Goal: Task Accomplishment & Management: Manage account settings

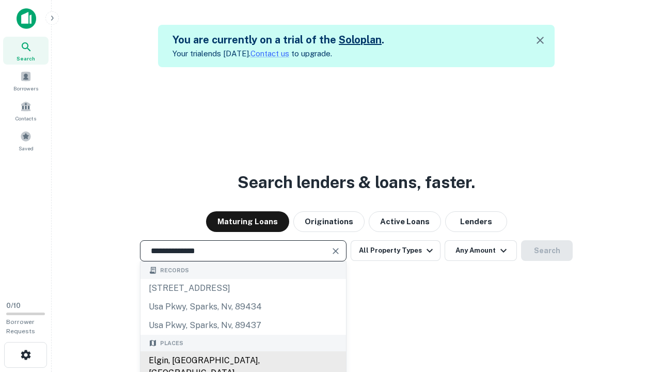
click at [243, 361] on div "Elgin, [GEOGRAPHIC_DATA], [GEOGRAPHIC_DATA]" at bounding box center [244, 366] width 206 height 31
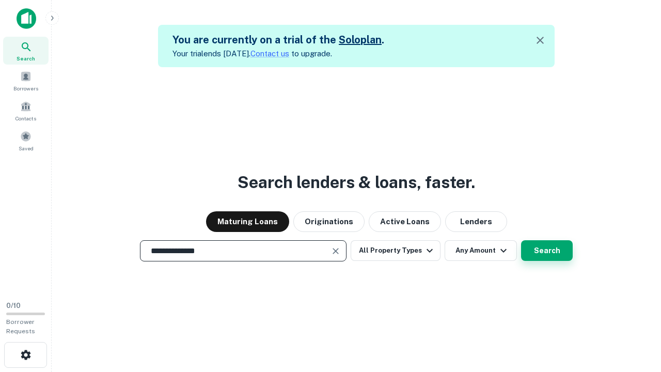
type input "**********"
click at [521, 240] on button "Search" at bounding box center [547, 250] width 52 height 21
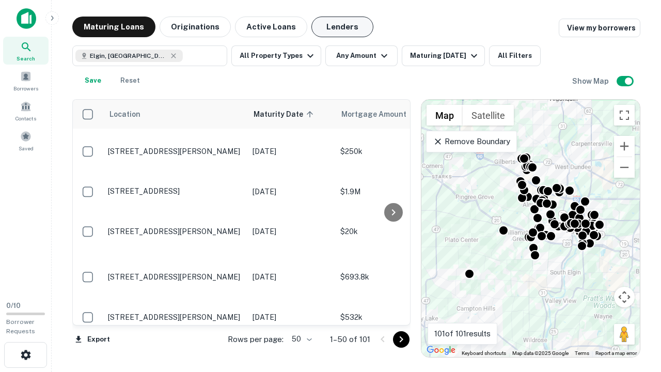
click at [342, 27] on button "Lenders" at bounding box center [342, 27] width 62 height 21
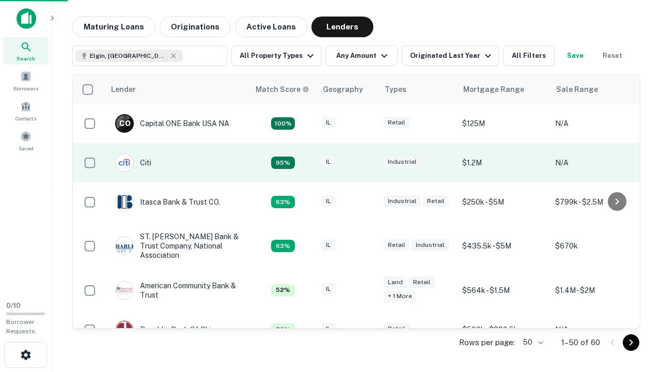
click at [367, 163] on div "IL" at bounding box center [348, 163] width 52 height 14
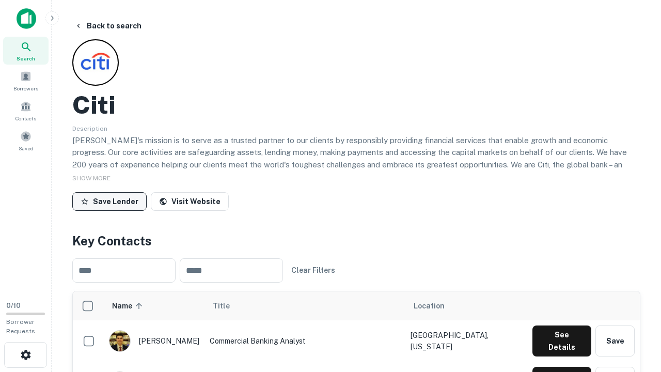
click at [110, 201] on button "Save Lender" at bounding box center [109, 201] width 74 height 19
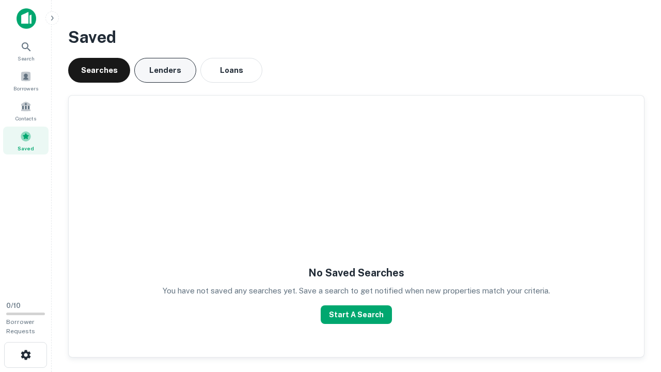
click at [165, 70] on button "Lenders" at bounding box center [165, 70] width 62 height 25
